Goal: Use online tool/utility: Use online tool/utility

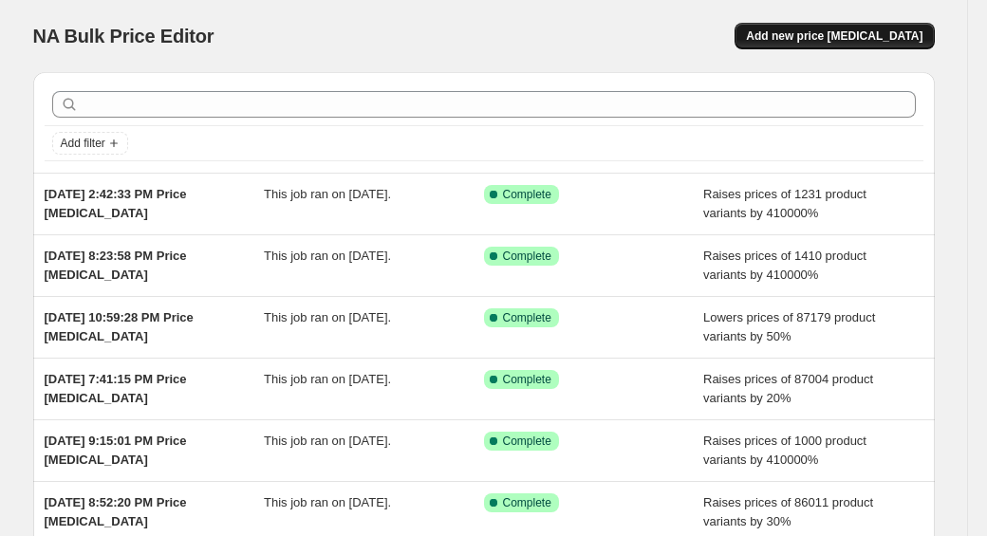
click at [857, 33] on span "Add new price [MEDICAL_DATA]" at bounding box center [834, 35] width 177 height 15
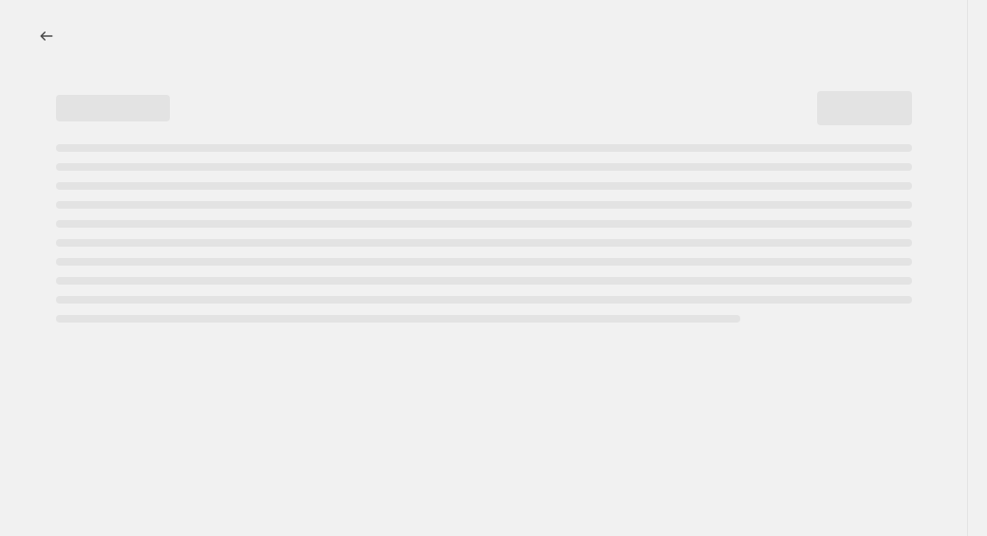
select select "percentage"
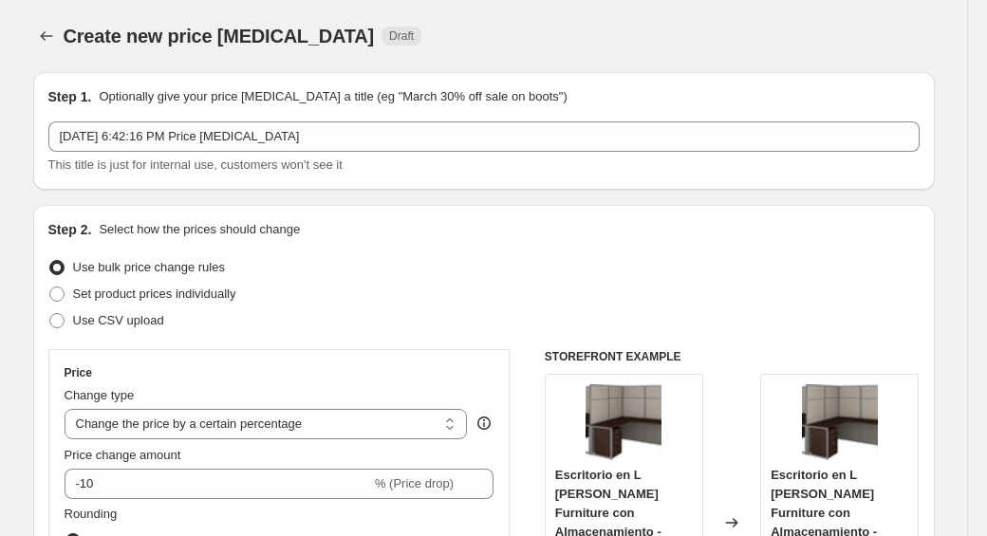
click at [134, 465] on div "Price change amount -10 % (Price drop)" at bounding box center [280, 472] width 430 height 53
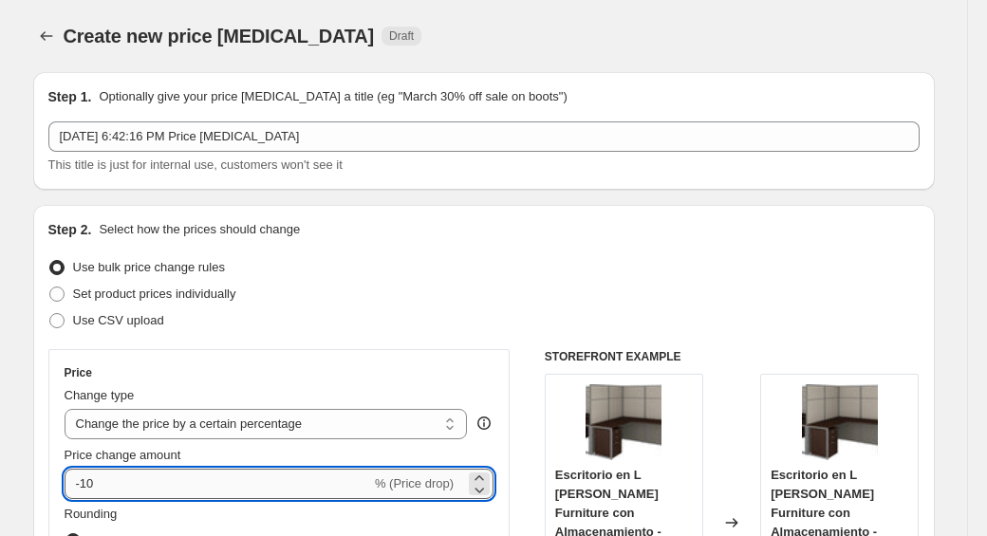
click at [134, 494] on input "-10" at bounding box center [218, 484] width 307 height 30
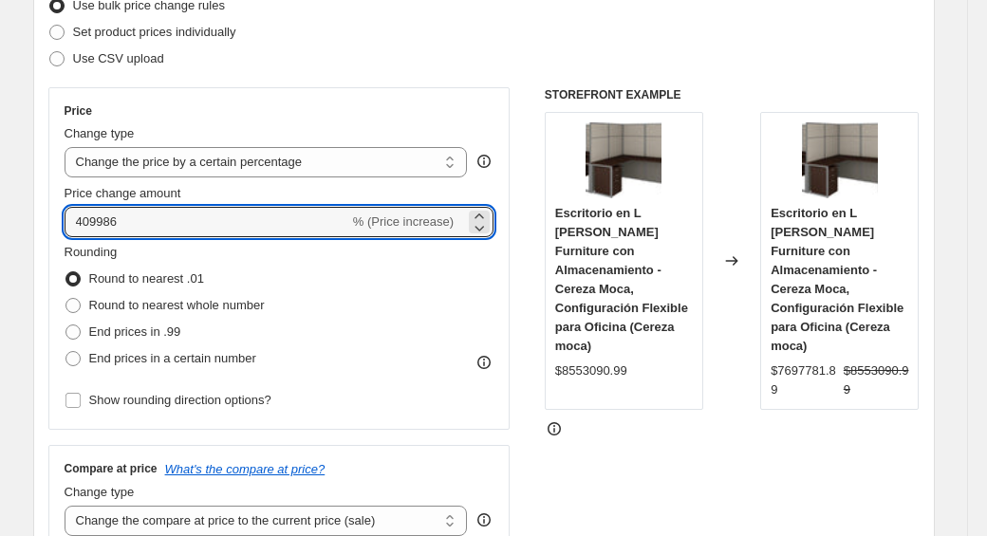
scroll to position [302, 0]
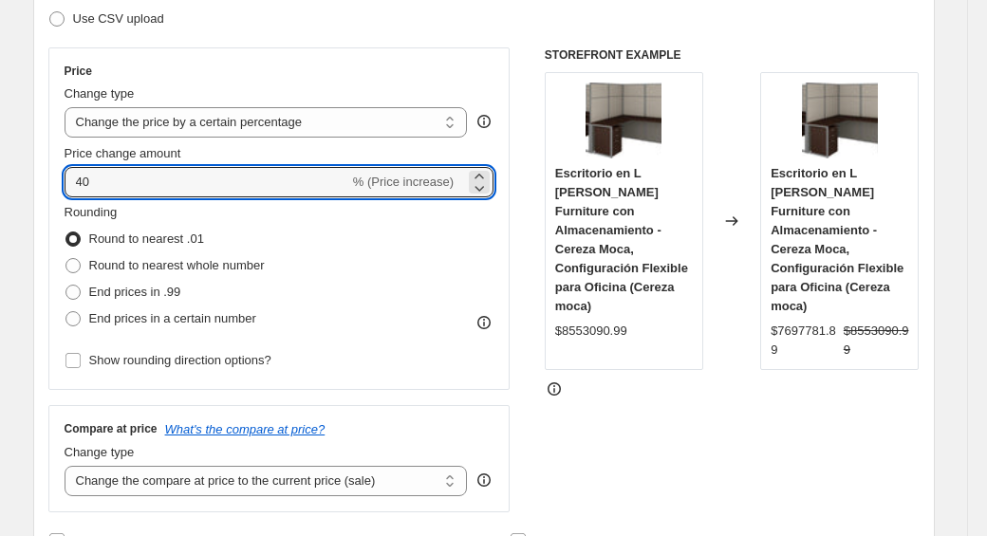
type input "4"
type input "410000"
click at [47, 278] on div "Step 2. Select how the prices should change Use bulk price change rules Set pro…" at bounding box center [484, 236] width 902 height 667
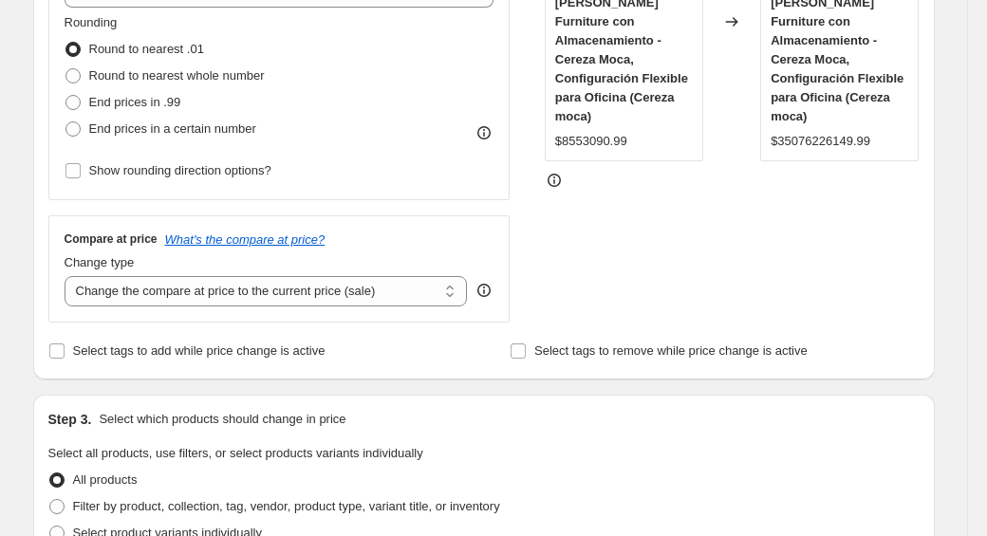
scroll to position [501, 0]
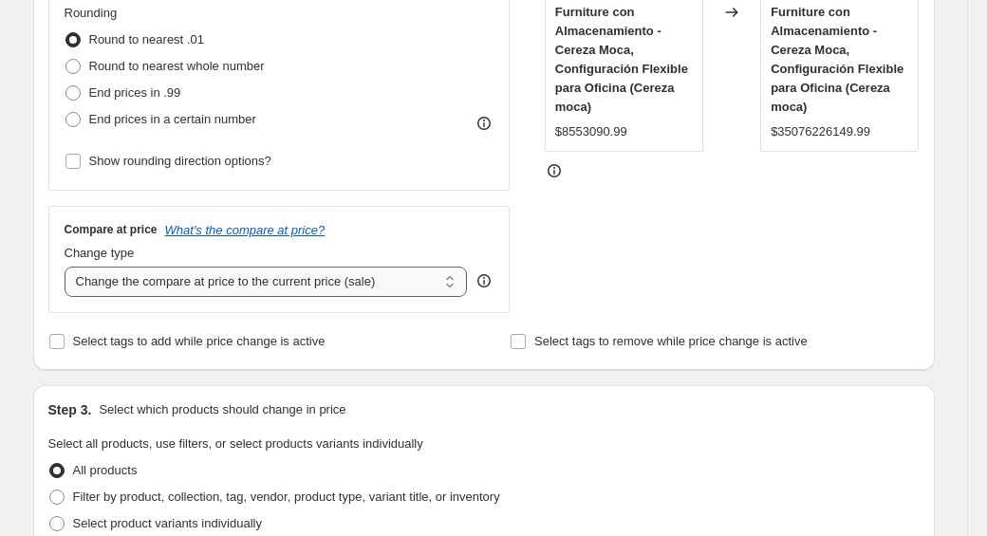
click at [95, 290] on select "Change the compare at price to the current price (sale) Change the compare at p…" at bounding box center [267, 282] width 404 height 30
select select "remove"
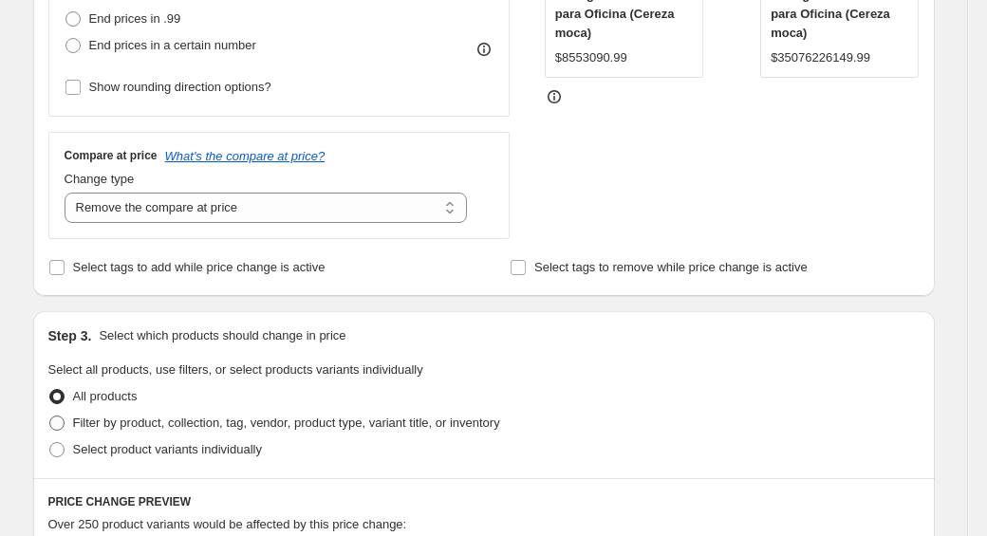
click at [66, 424] on label "Filter by product, collection, tag, vendor, product type, variant title, or inv…" at bounding box center [274, 423] width 452 height 27
click at [50, 417] on input "Filter by product, collection, tag, vendor, product type, variant title, or inv…" at bounding box center [49, 416] width 1 height 1
radio input "true"
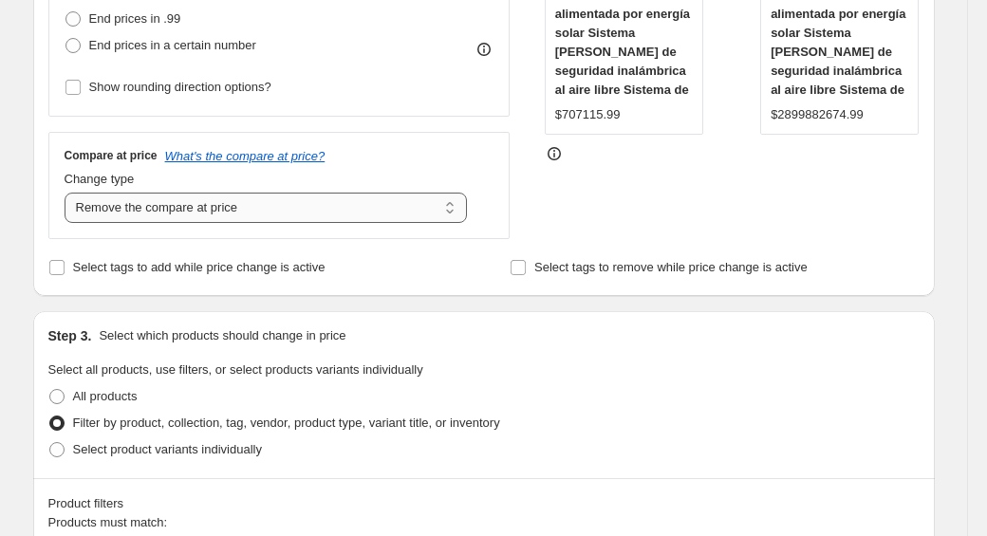
scroll to position [914, 0]
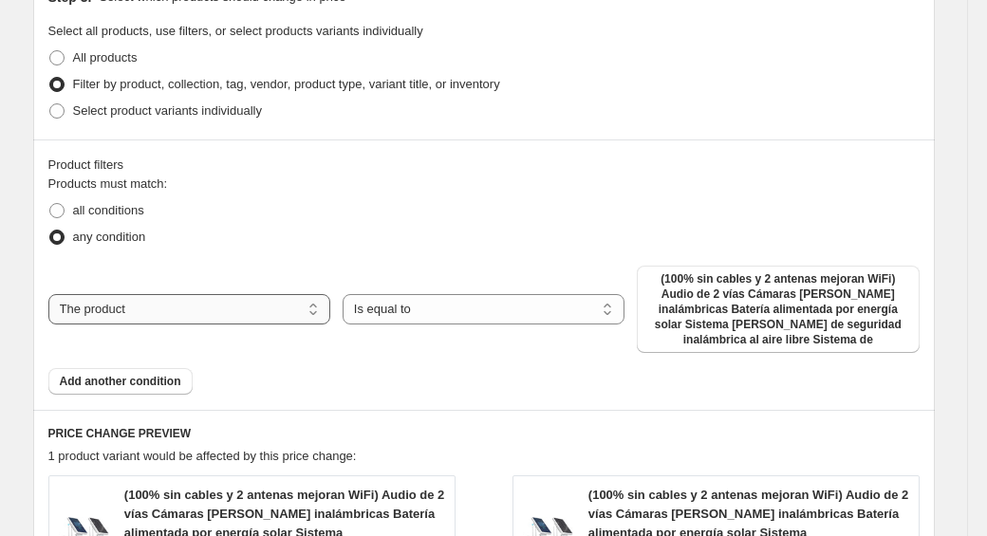
click at [188, 312] on select "The product The product's collection The product's tag The product's vendor The…" at bounding box center [189, 309] width 282 height 30
select select "collection"
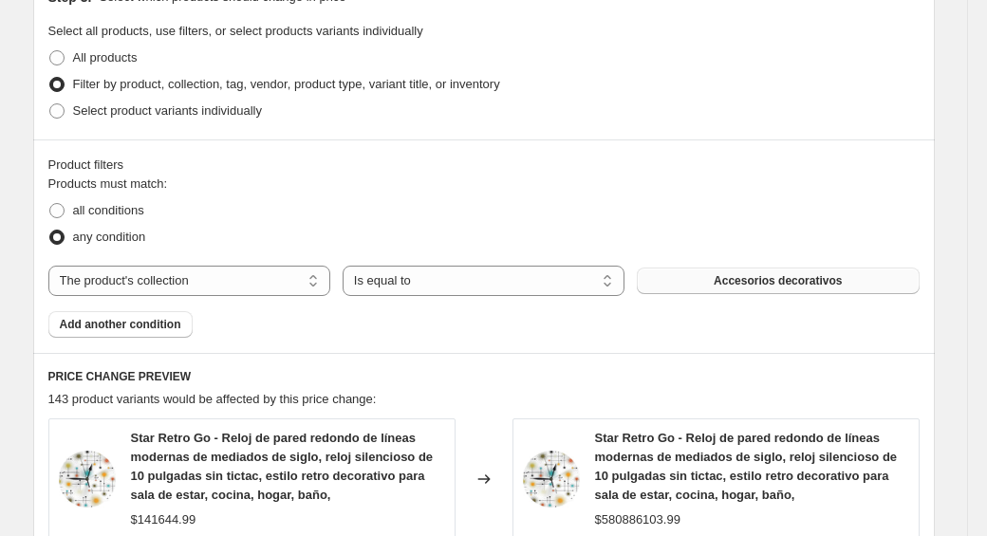
click at [717, 287] on span "Accesorios decorativos" at bounding box center [778, 280] width 128 height 15
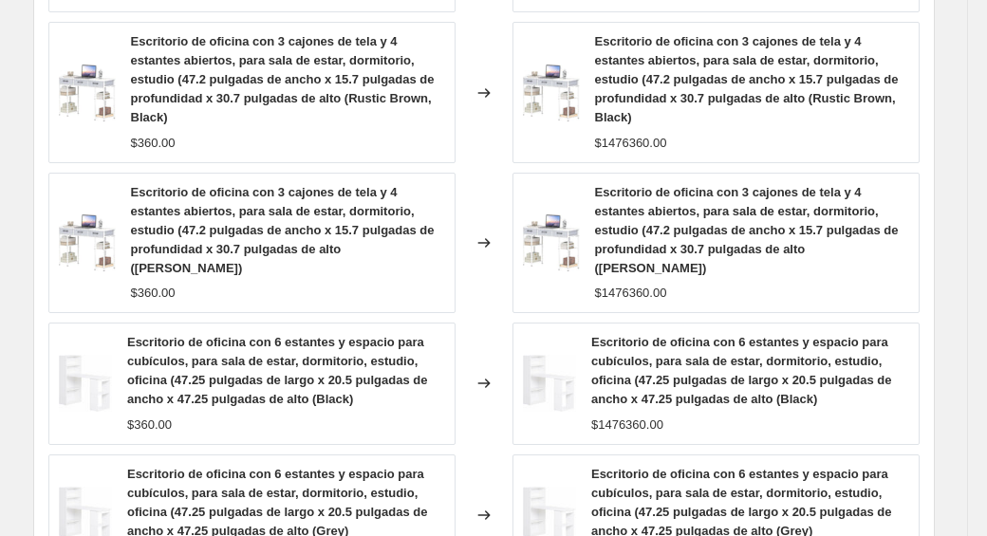
scroll to position [1814, 0]
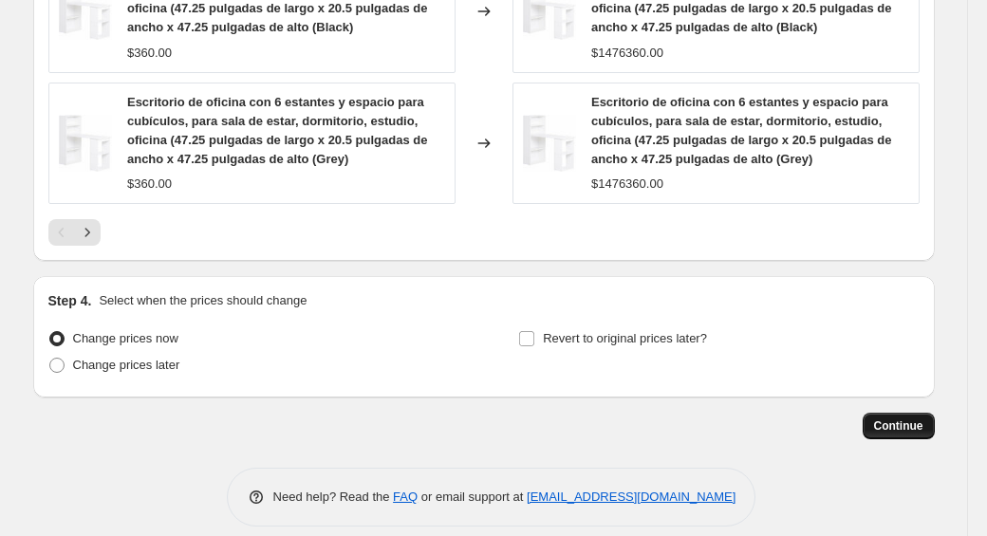
click at [890, 419] on span "Continue" at bounding box center [898, 426] width 49 height 15
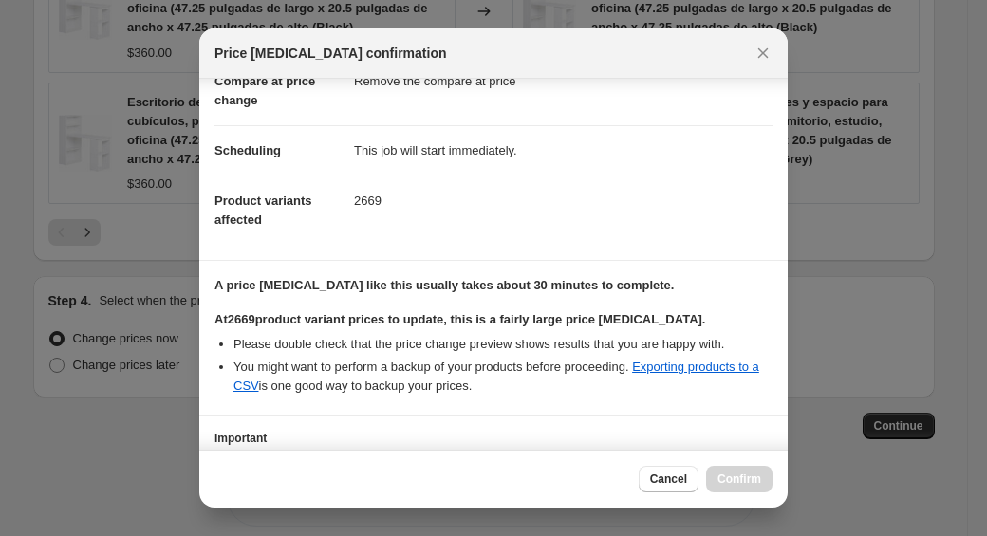
scroll to position [251, 0]
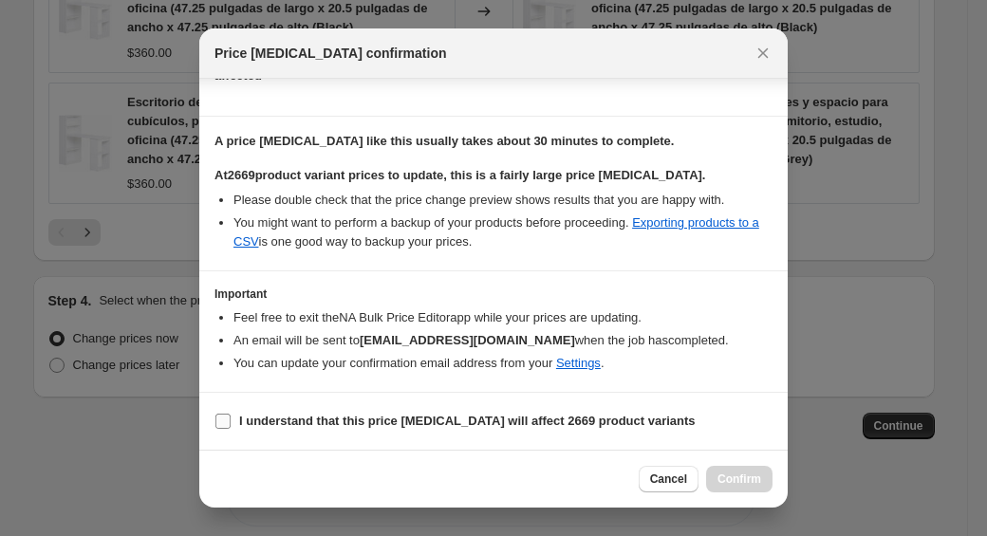
click at [234, 421] on label "I understand that this price [MEDICAL_DATA] will affect 2669 product variants" at bounding box center [455, 421] width 481 height 27
click at [231, 421] on input "I understand that this price [MEDICAL_DATA] will affect 2669 product variants" at bounding box center [223, 421] width 15 height 15
checkbox input "true"
click at [762, 469] on button "Confirm" at bounding box center [739, 479] width 66 height 27
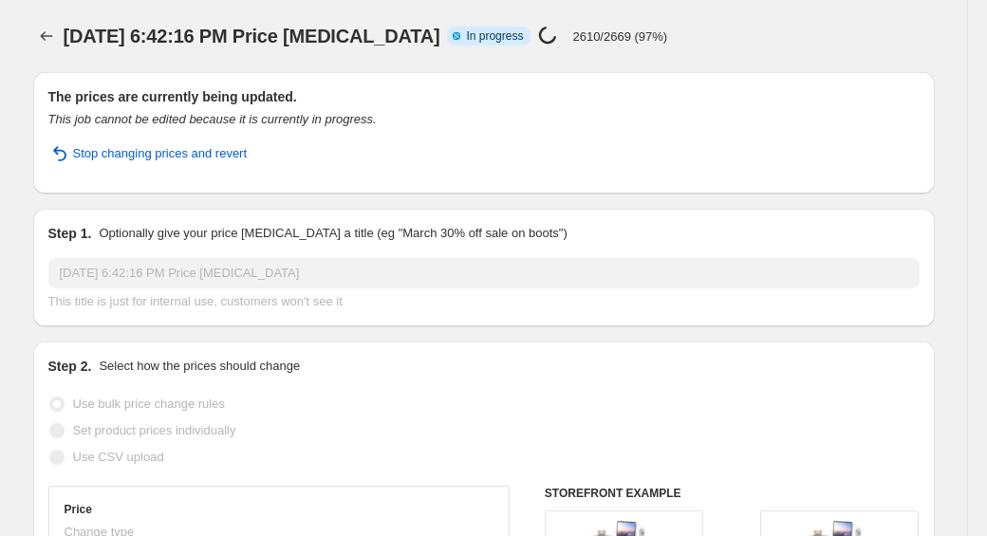
select select "percentage"
select select "remove"
select select "collection"
